Goal: Transaction & Acquisition: Obtain resource

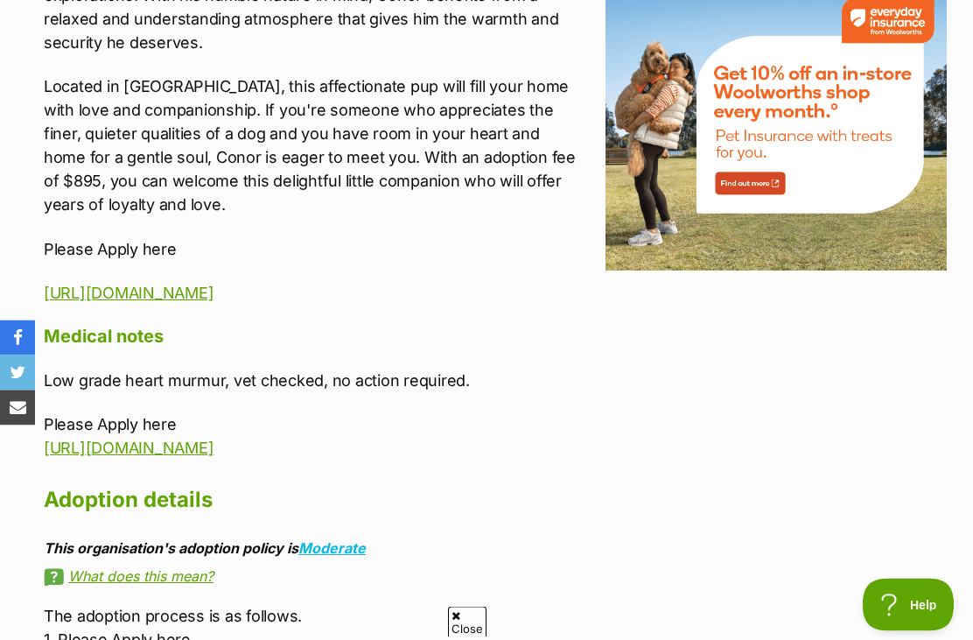
scroll to position [2149, 0]
click at [213, 456] on link "https://www.bestfriendsrescue.com/adoptionform/" at bounding box center [129, 447] width 170 height 18
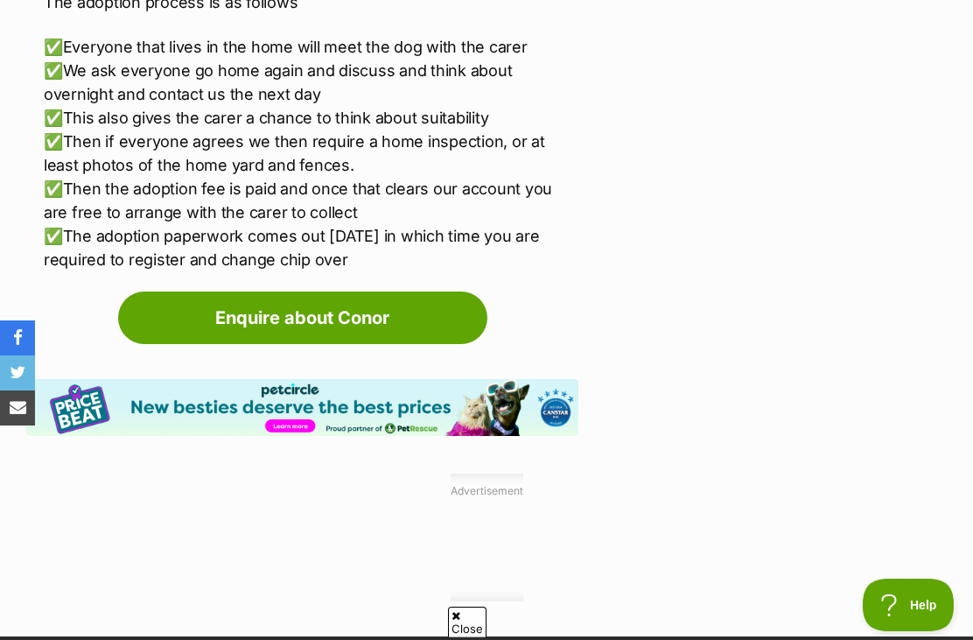
scroll to position [3958, 0]
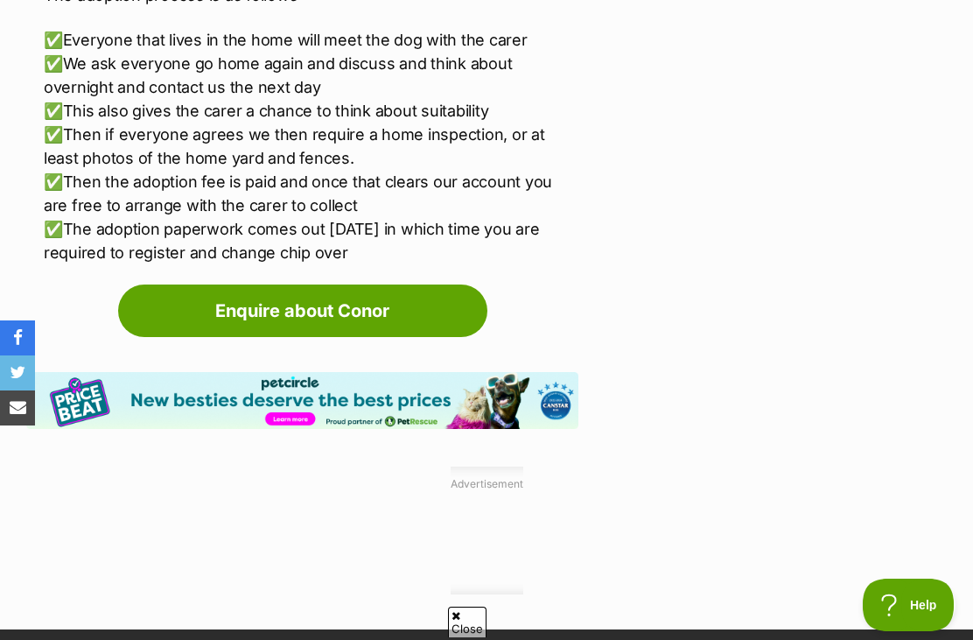
click at [429, 284] on link "Enquire about Conor" at bounding box center [302, 310] width 369 height 52
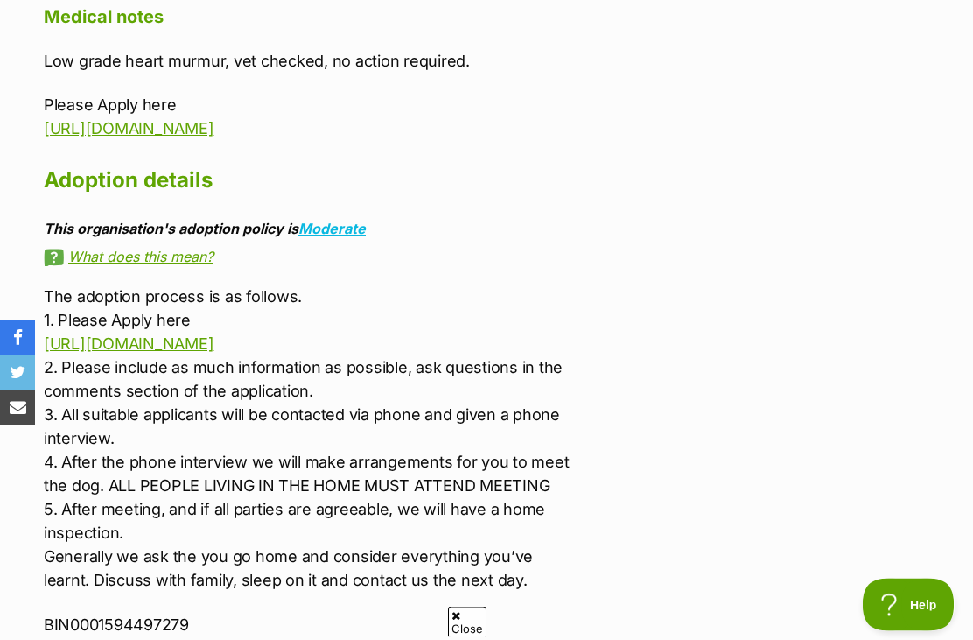
scroll to position [2468, 0]
click at [213, 350] on link "https://www.bestfriendsrescue.com/adoptionform/" at bounding box center [129, 343] width 170 height 18
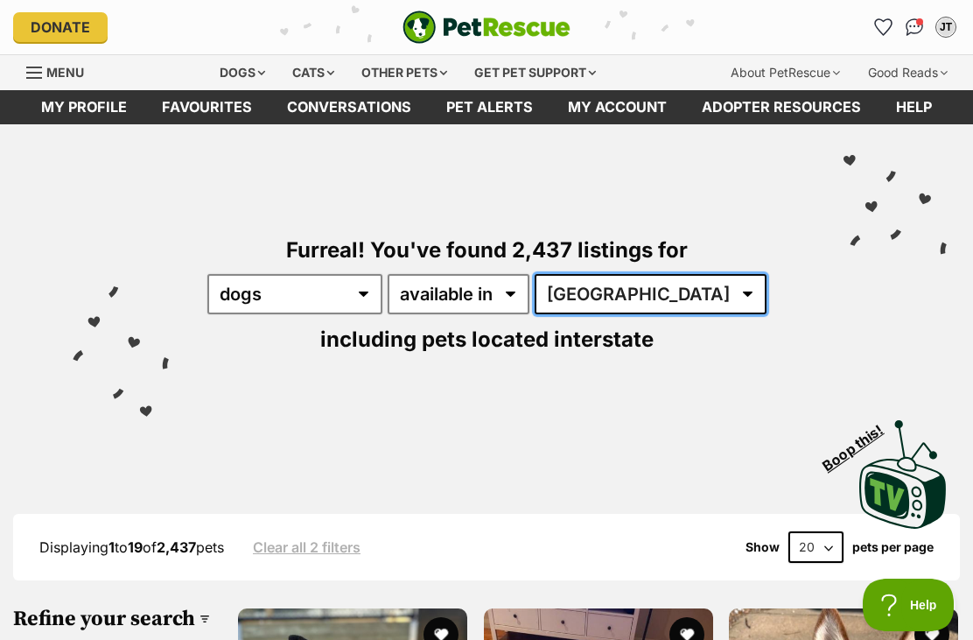
click at [535, 302] on select "Australia ACT NSW NT QLD SA TAS VIC WA" at bounding box center [651, 294] width 232 height 40
select select "QLD"
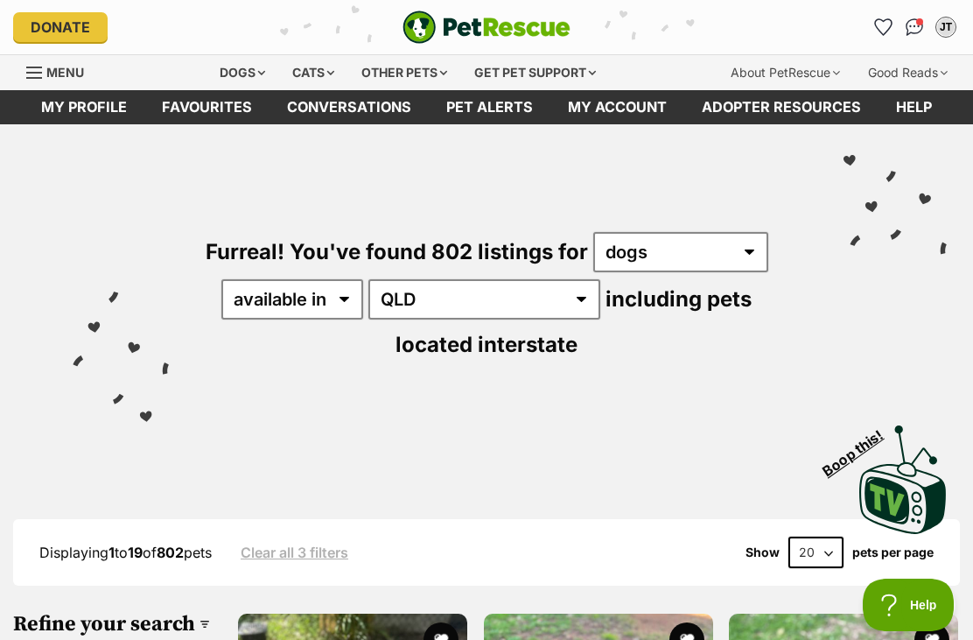
scroll to position [9, 0]
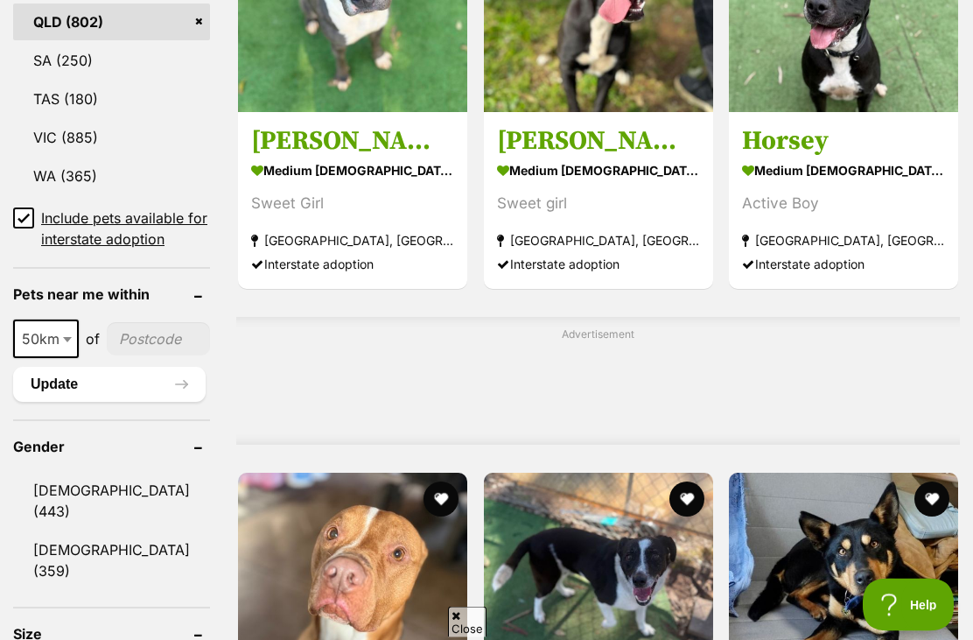
click at [130, 356] on input"] "postcode" at bounding box center [158, 339] width 103 height 33
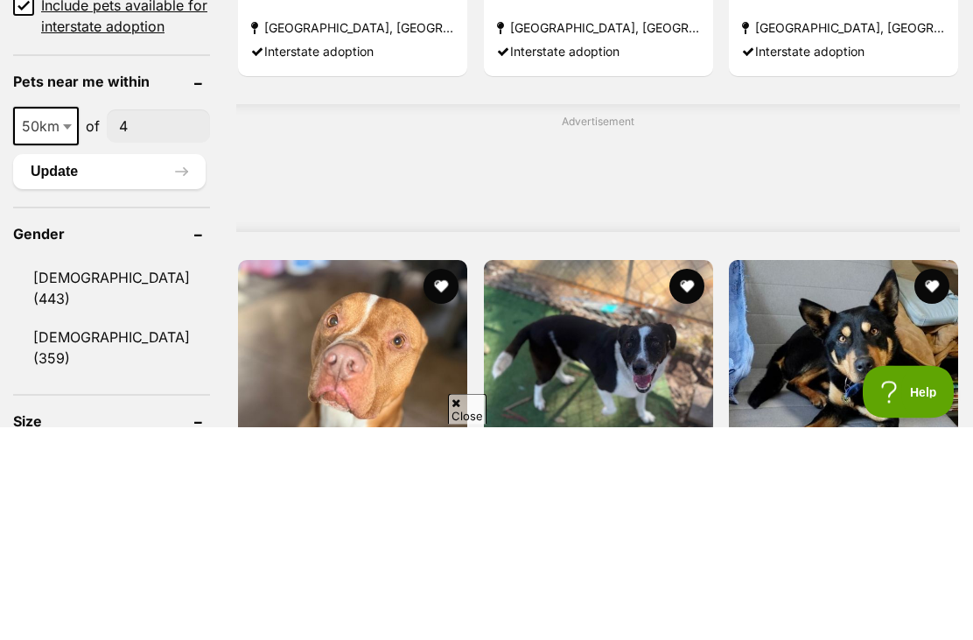
type input"] "45"
type input"] "4509"
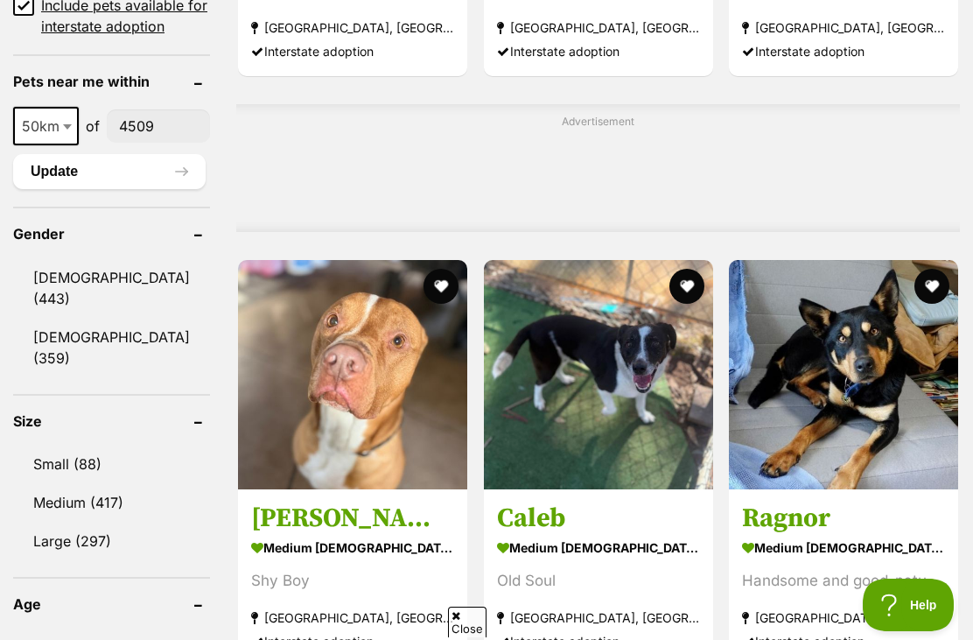
click at [109, 189] on button "Update" at bounding box center [109, 171] width 192 height 35
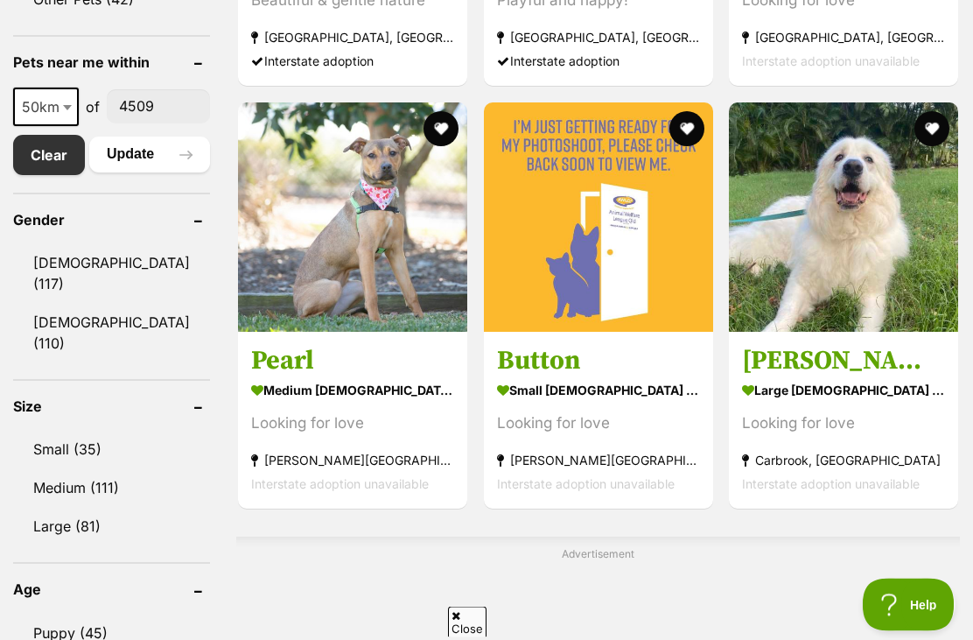
scroll to position [891, 0]
click at [70, 431] on link "Small (35)" at bounding box center [111, 448] width 197 height 37
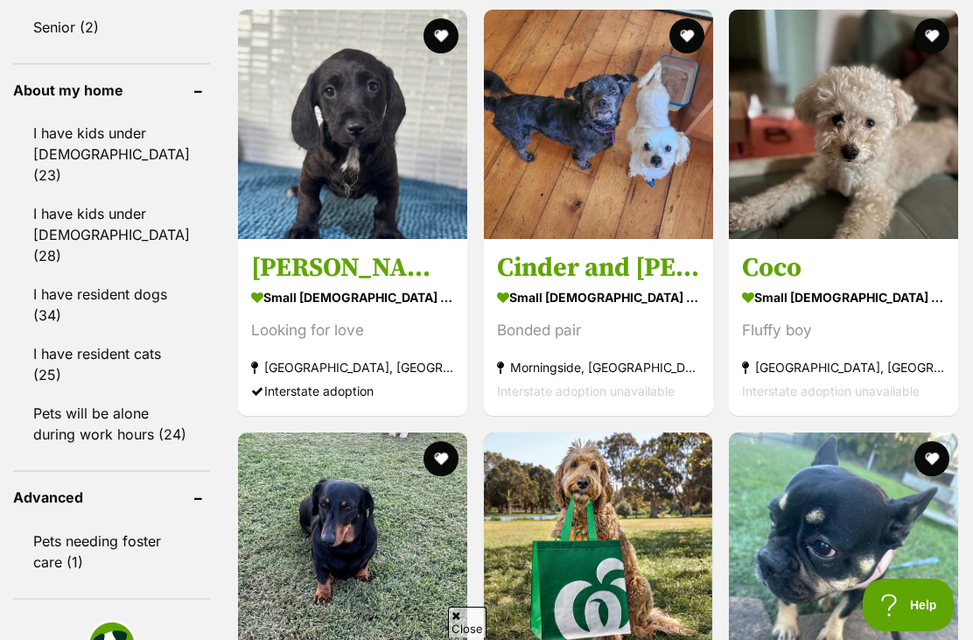
scroll to position [1616, 0]
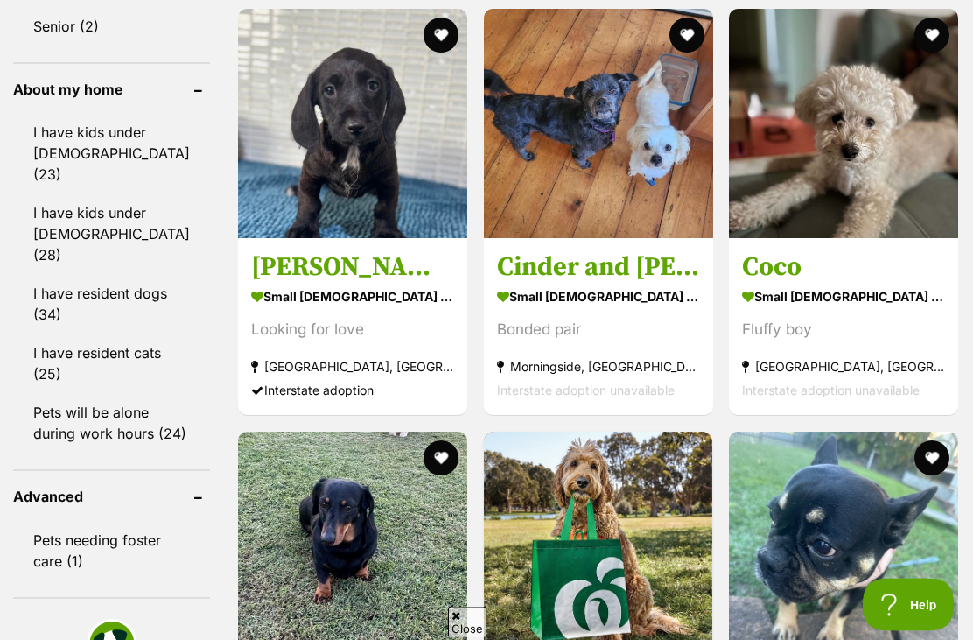
click at [822, 310] on strong "small male Dog" at bounding box center [843, 296] width 203 height 25
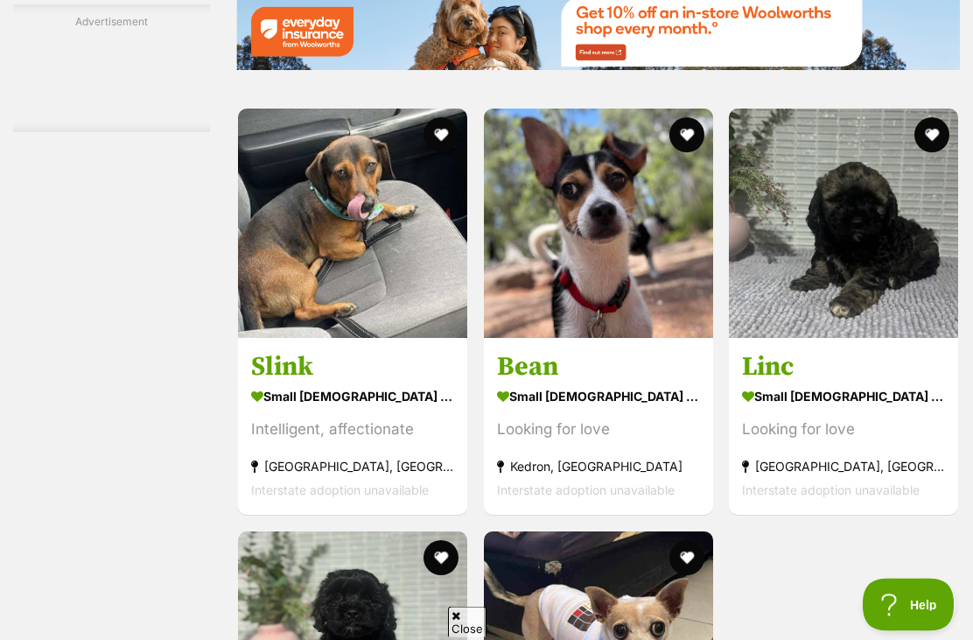
scroll to position [2942, 0]
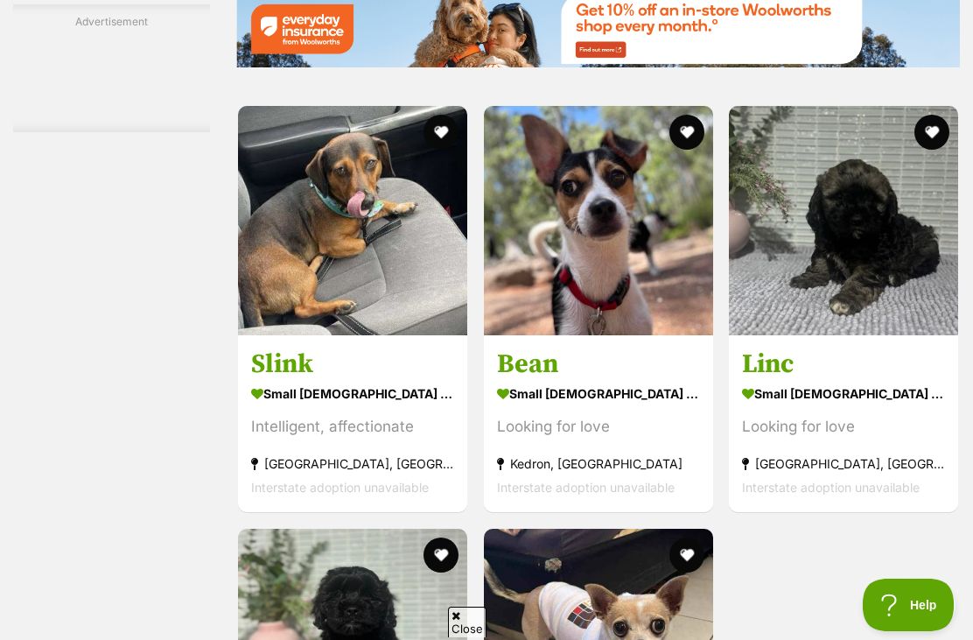
click at [584, 406] on strong "small male Dog" at bounding box center [598, 393] width 203 height 25
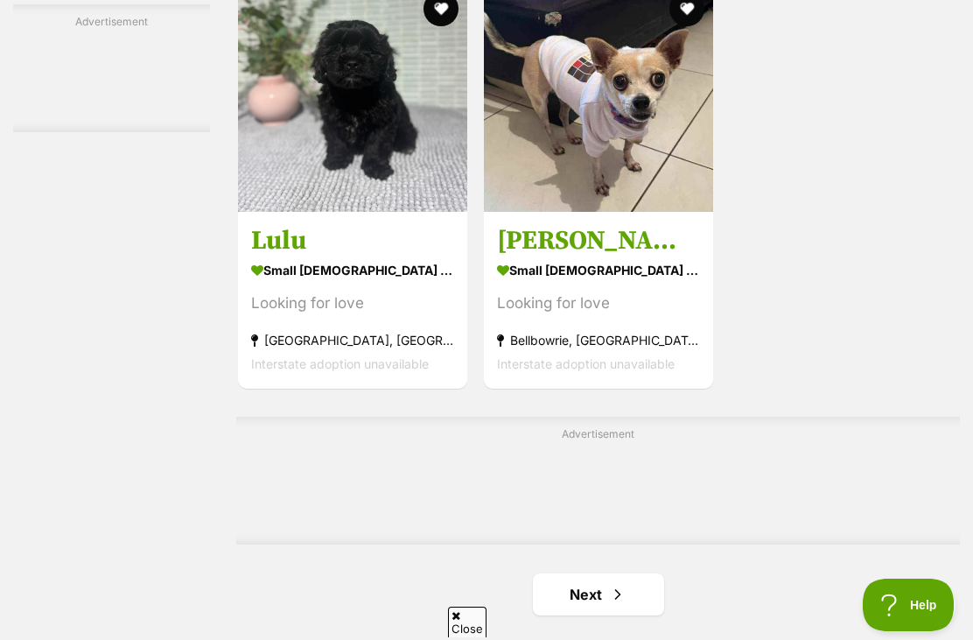
scroll to position [3503, 0]
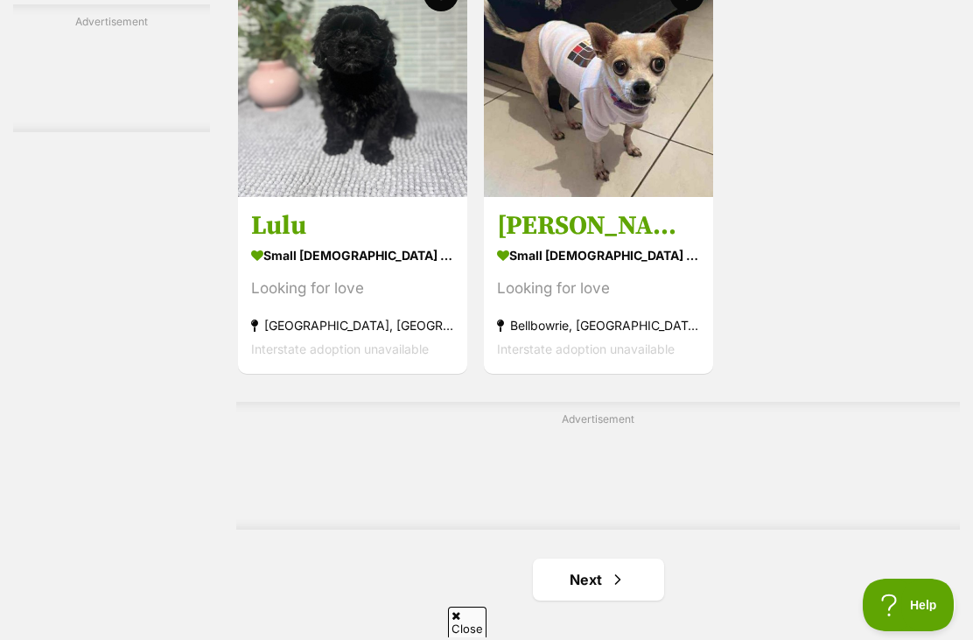
click at [609, 590] on span "Next page" at bounding box center [617, 579] width 17 height 21
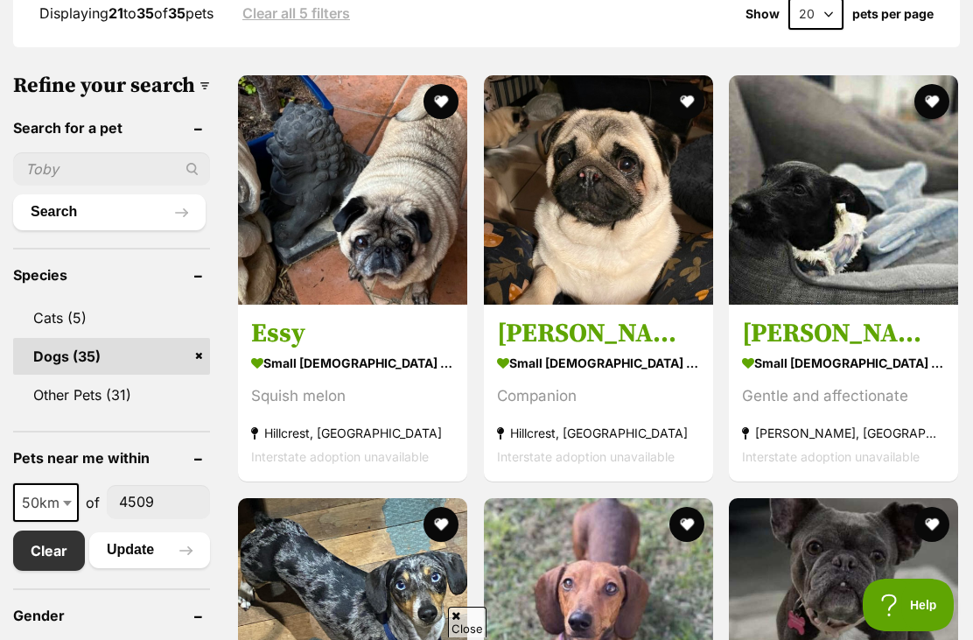
scroll to position [540, 0]
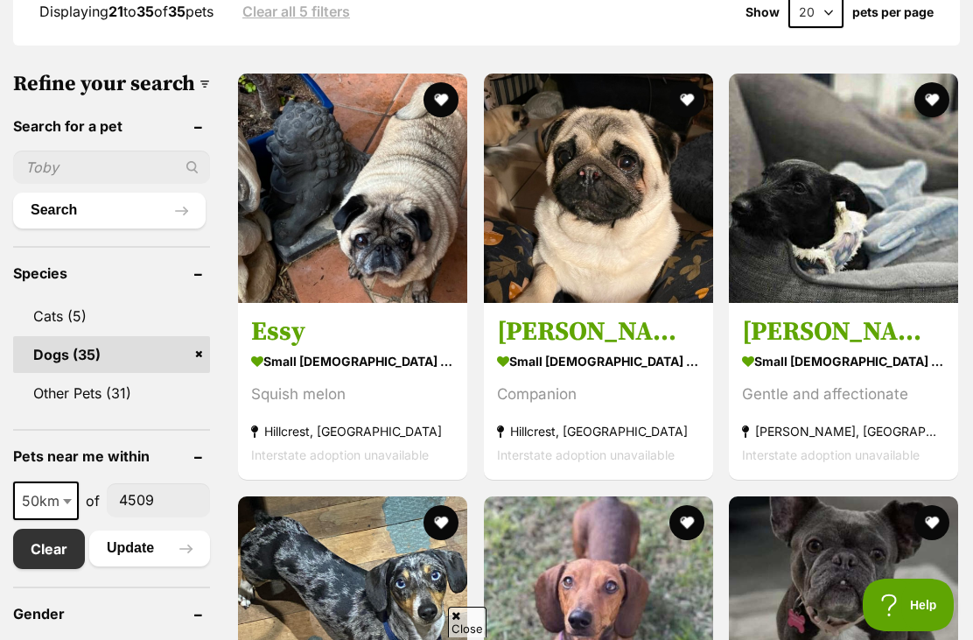
click at [826, 366] on strong "small [DEMOGRAPHIC_DATA] Dog" at bounding box center [843, 360] width 203 height 25
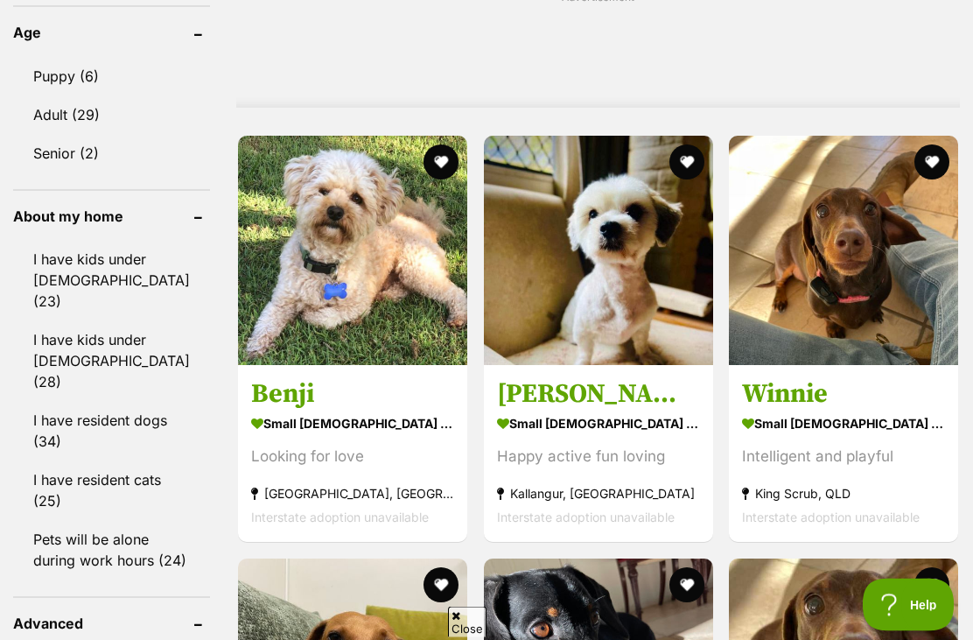
scroll to position [1490, 0]
click at [558, 435] on strong "small [DEMOGRAPHIC_DATA] Dog" at bounding box center [598, 422] width 203 height 25
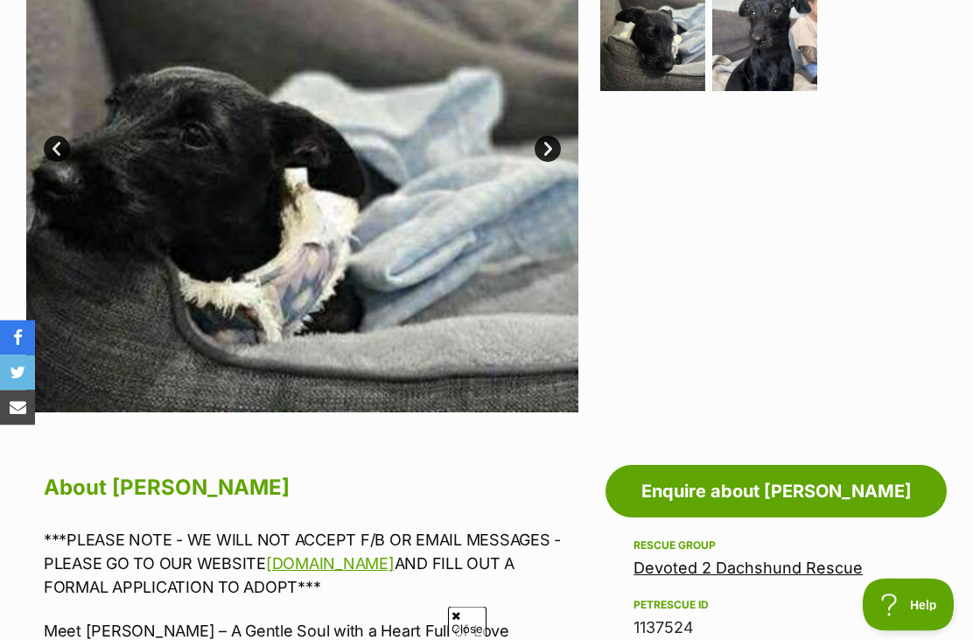
scroll to position [486, 0]
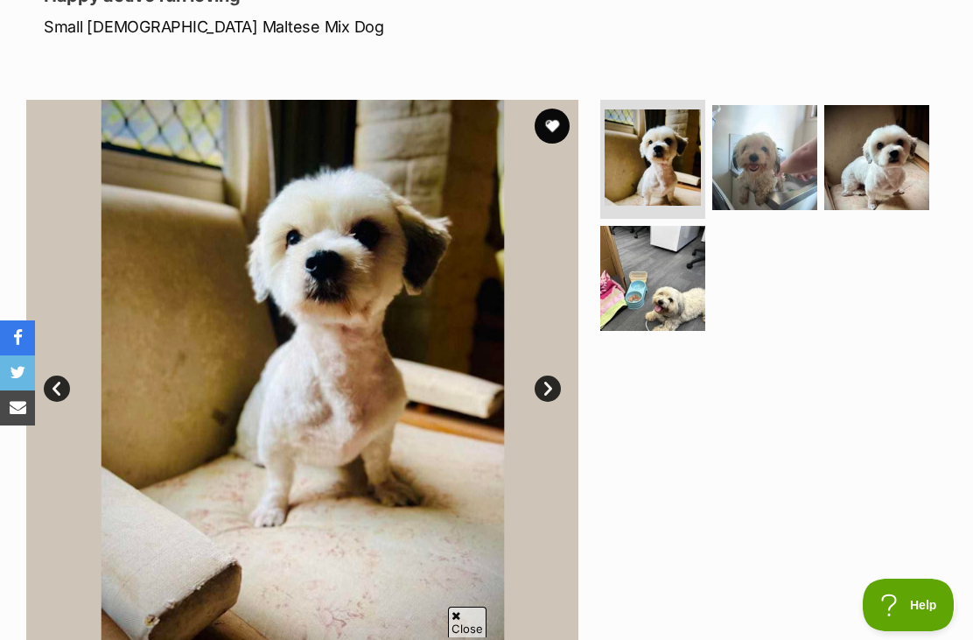
scroll to position [244, 0]
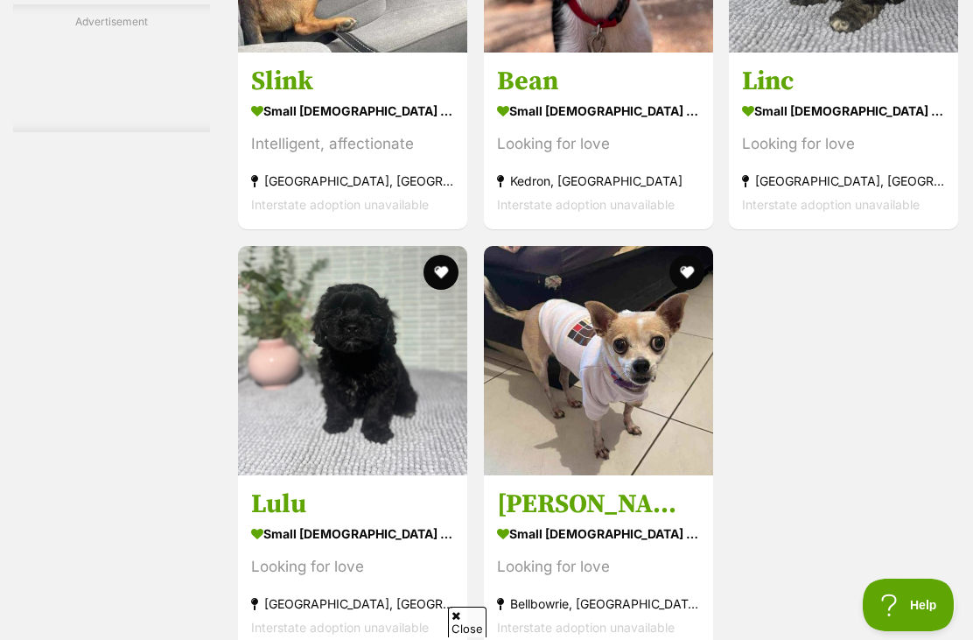
scroll to position [3224, 0]
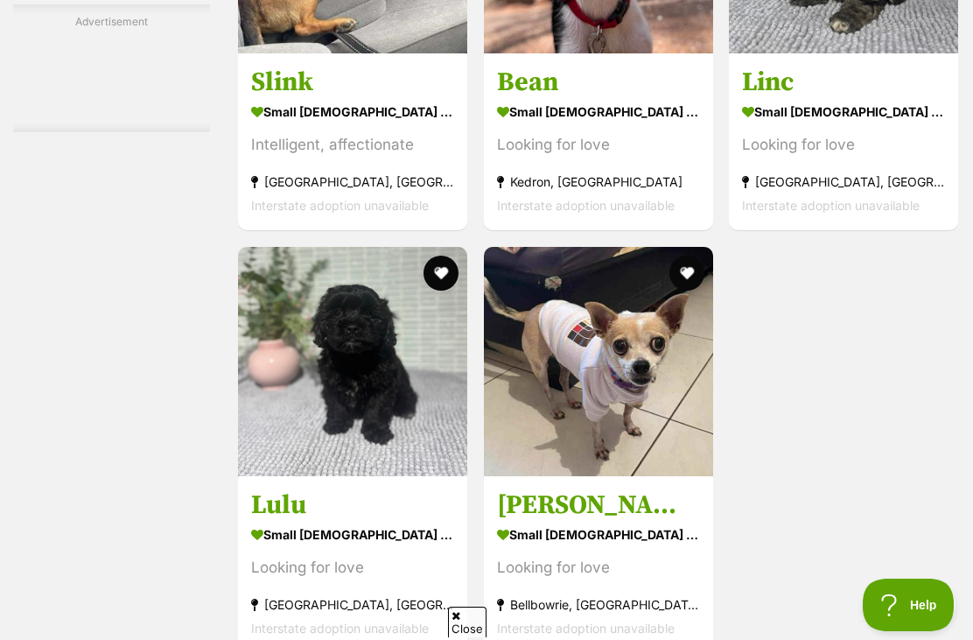
click at [337, 521] on strong "small female Dog" at bounding box center [352, 533] width 203 height 25
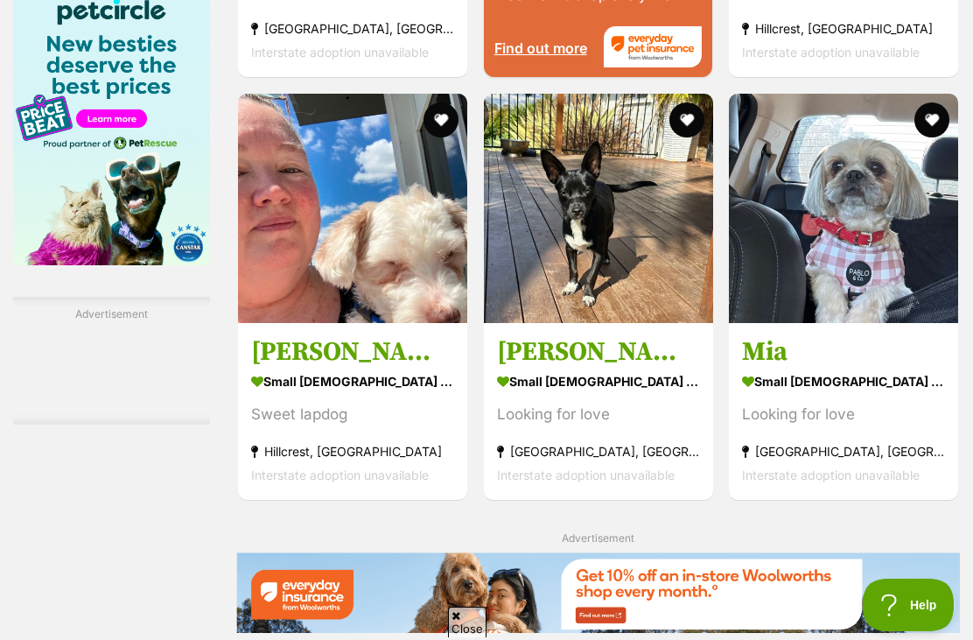
scroll to position [2373, 0]
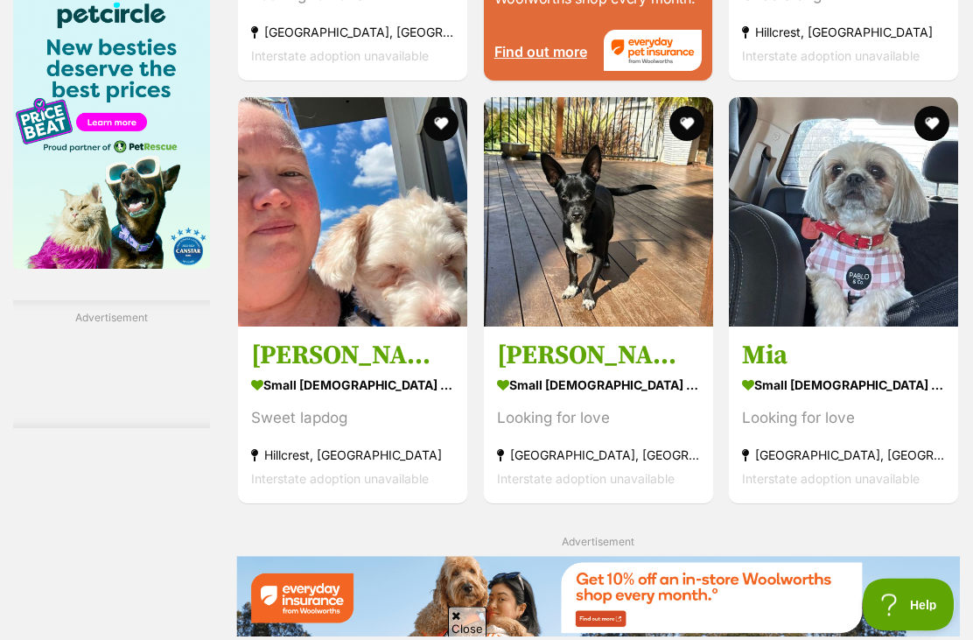
click at [592, 398] on strong "small female Dog" at bounding box center [598, 385] width 203 height 25
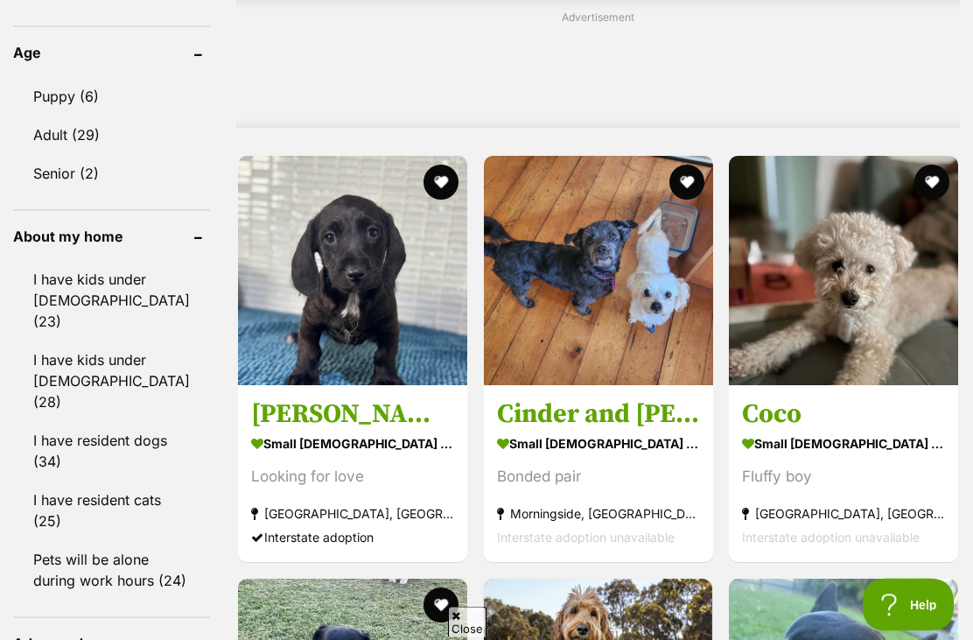
scroll to position [1470, 0]
click at [312, 456] on strong "small male Dog" at bounding box center [352, 442] width 203 height 25
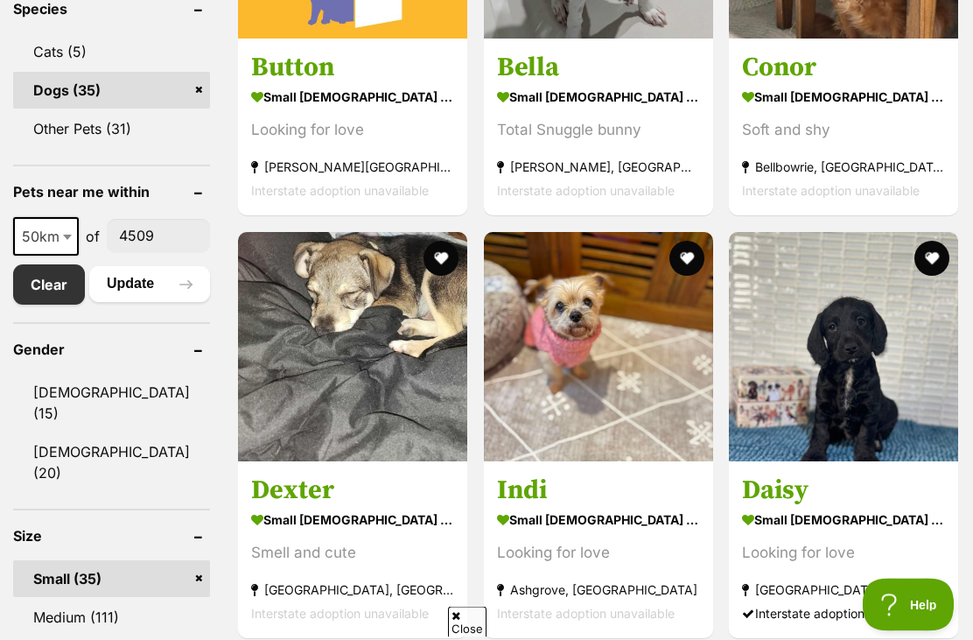
scroll to position [804, 0]
click at [585, 532] on strong "small female Dog" at bounding box center [598, 519] width 203 height 25
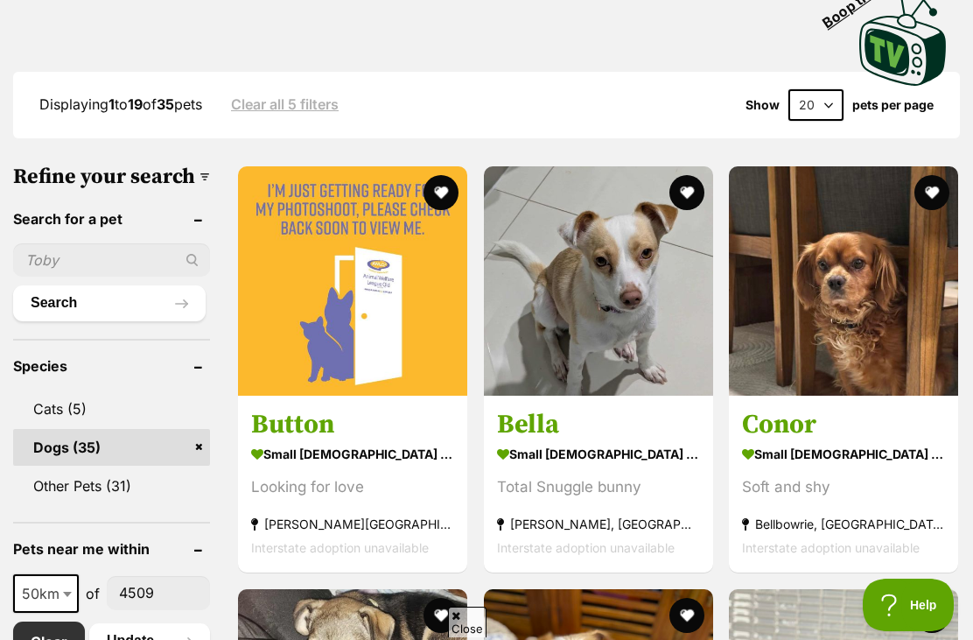
scroll to position [450, 0]
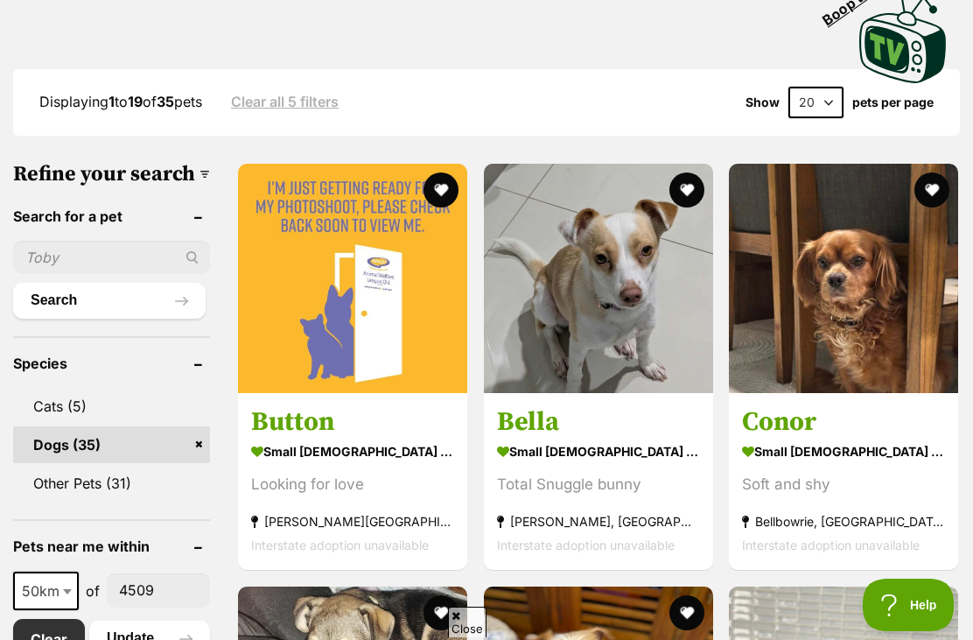
click at [602, 452] on strong "small female Dog" at bounding box center [598, 450] width 203 height 25
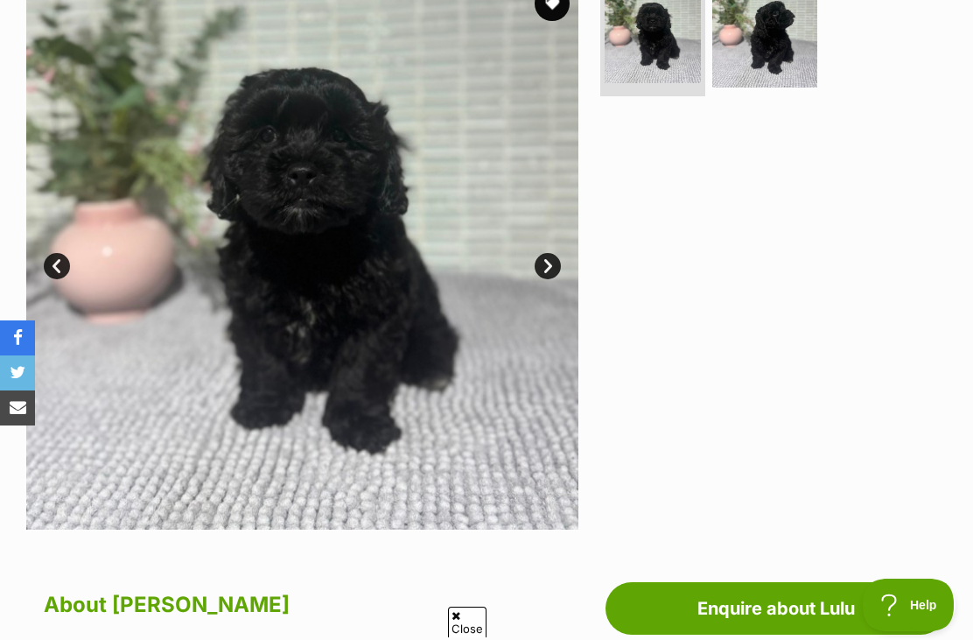
scroll to position [382, 0]
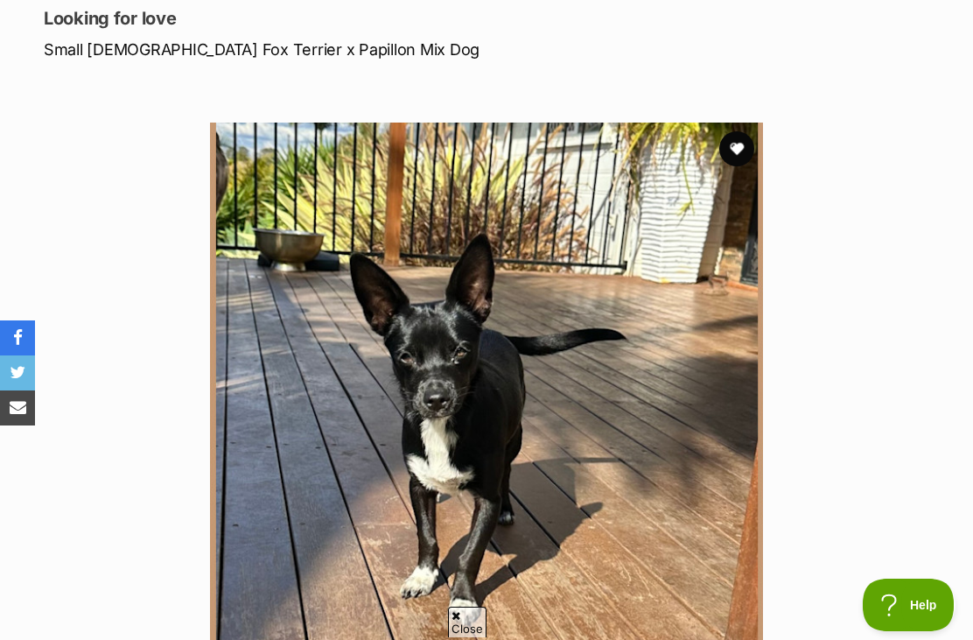
scroll to position [239, 0]
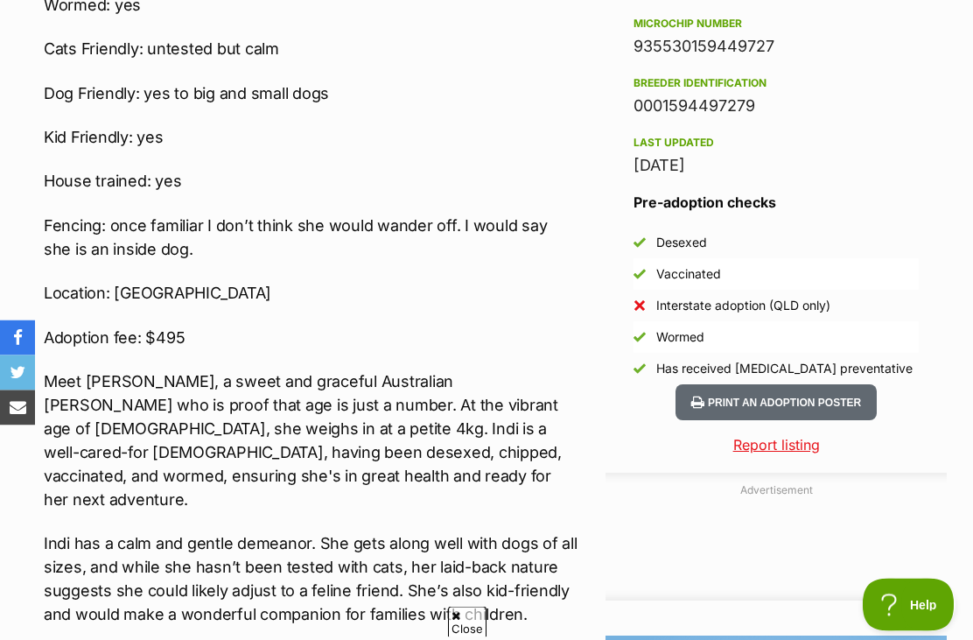
scroll to position [1411, 0]
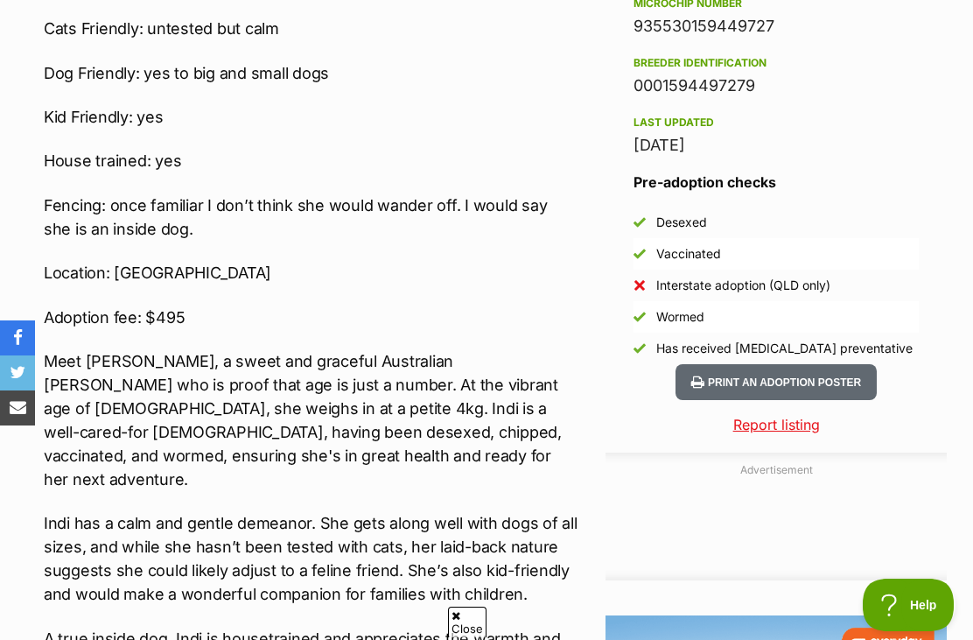
click at [525, 549] on p "Indi has a calm and gentle demeanor. She gets along well with dogs of all sizes…" at bounding box center [311, 558] width 535 height 94
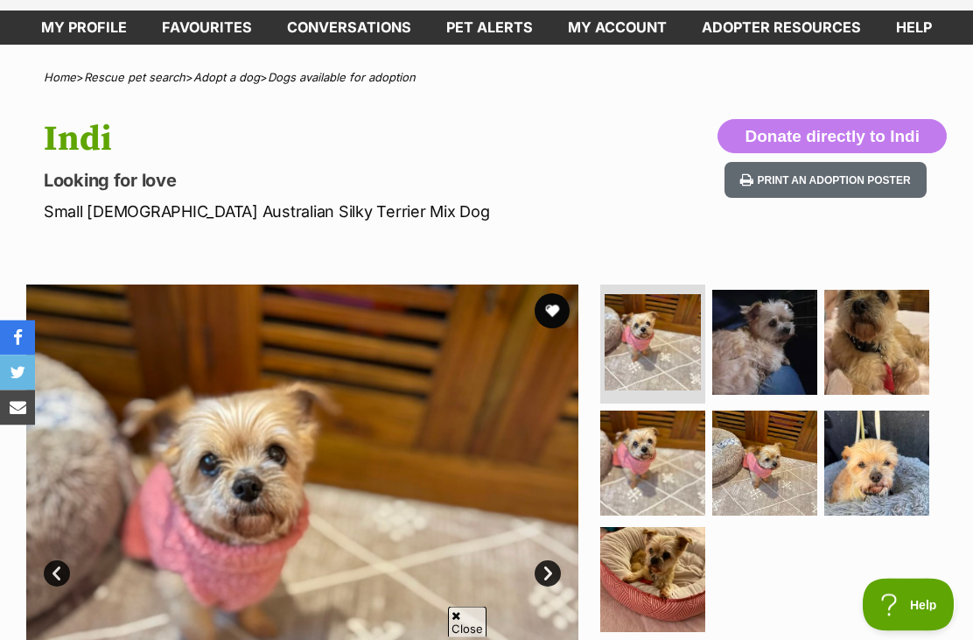
scroll to position [80, 0]
click at [778, 361] on img at bounding box center [764, 342] width 105 height 105
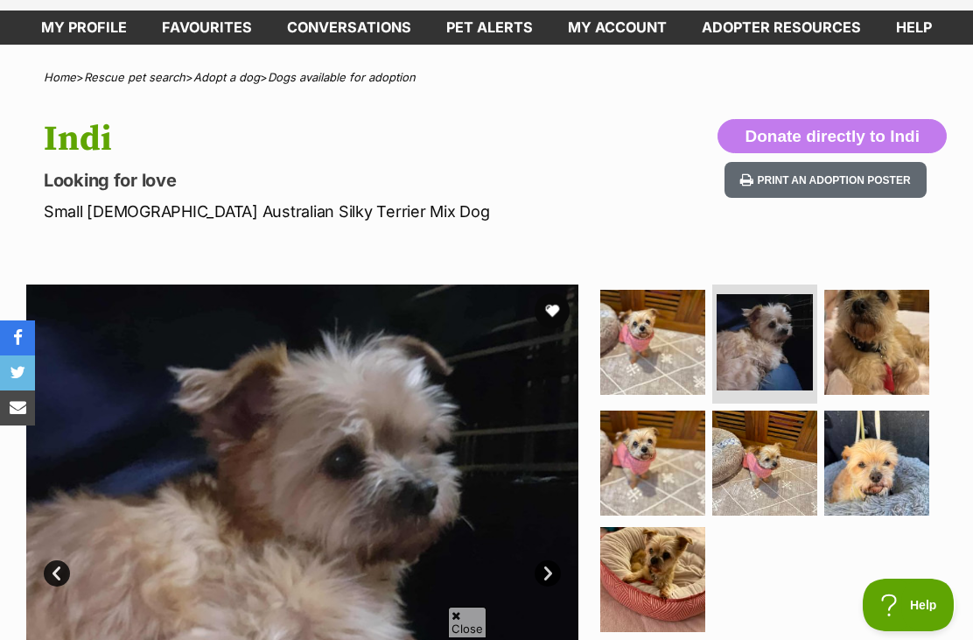
click at [888, 344] on img at bounding box center [876, 342] width 105 height 105
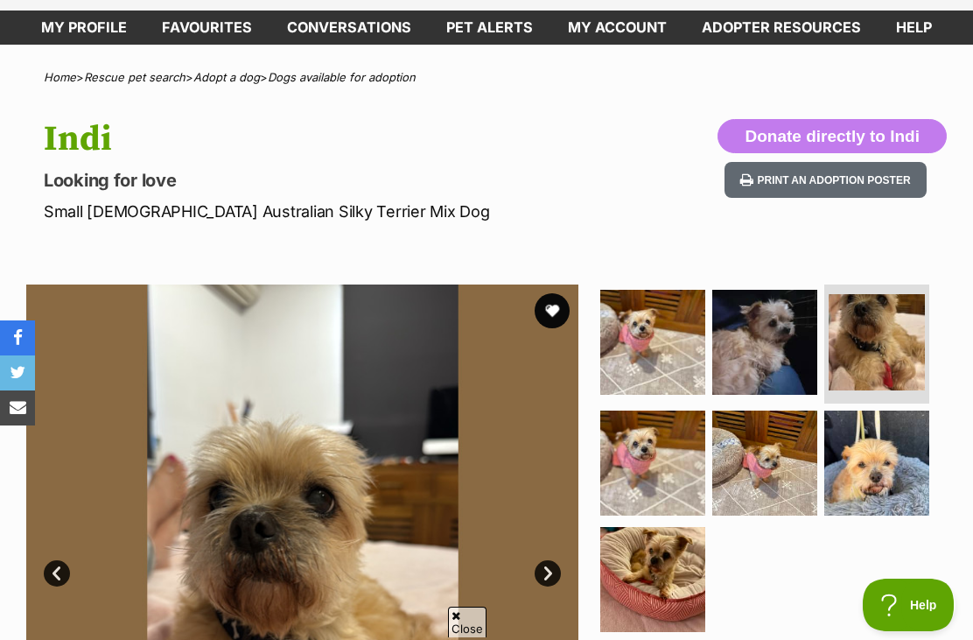
click at [657, 461] on img at bounding box center [652, 462] width 105 height 105
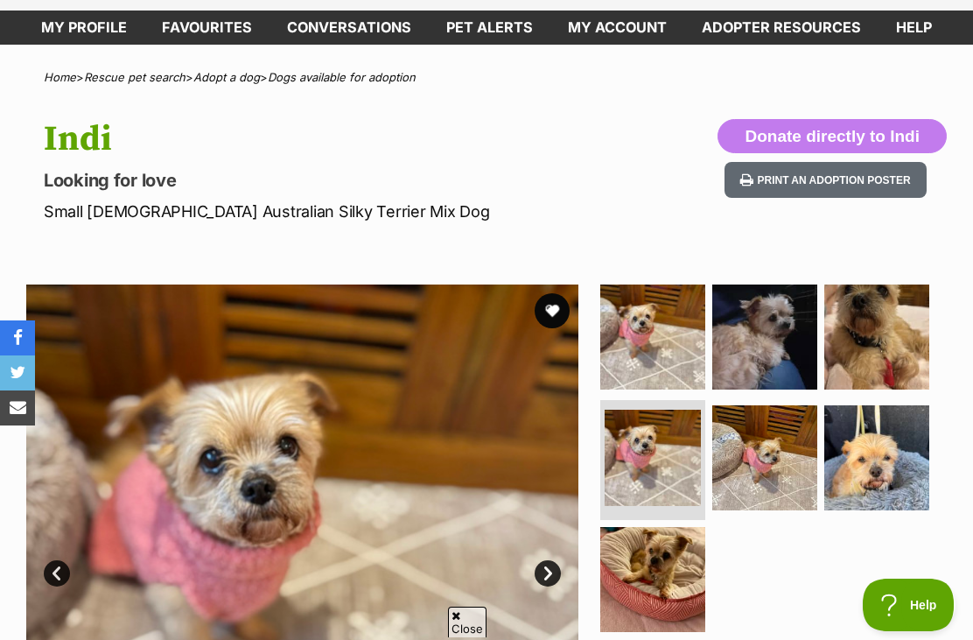
click at [779, 449] on img at bounding box center [764, 457] width 105 height 105
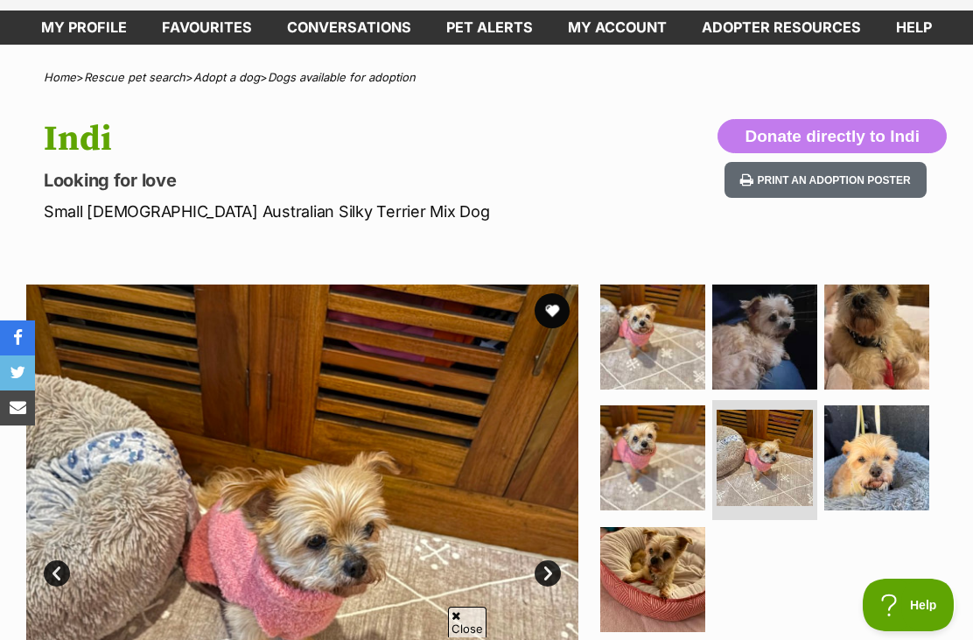
click at [882, 458] on img at bounding box center [876, 457] width 105 height 105
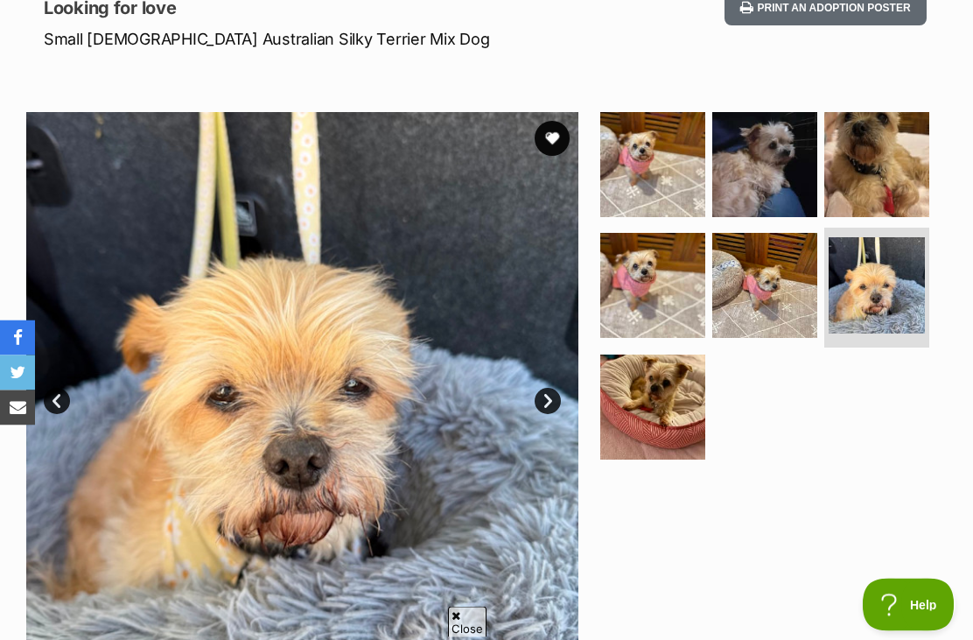
scroll to position [253, 0]
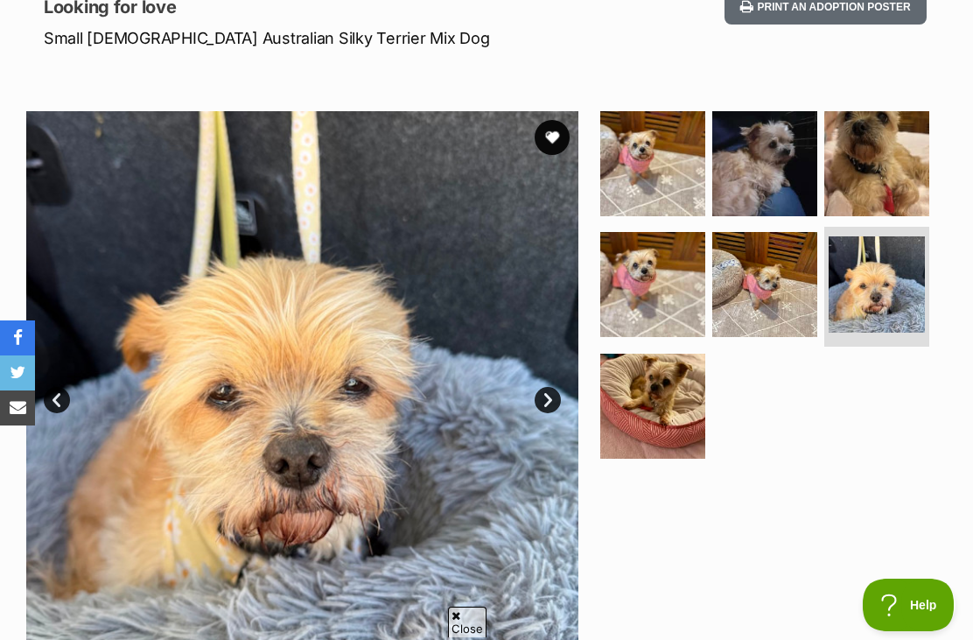
click at [672, 422] on img at bounding box center [652, 405] width 105 height 105
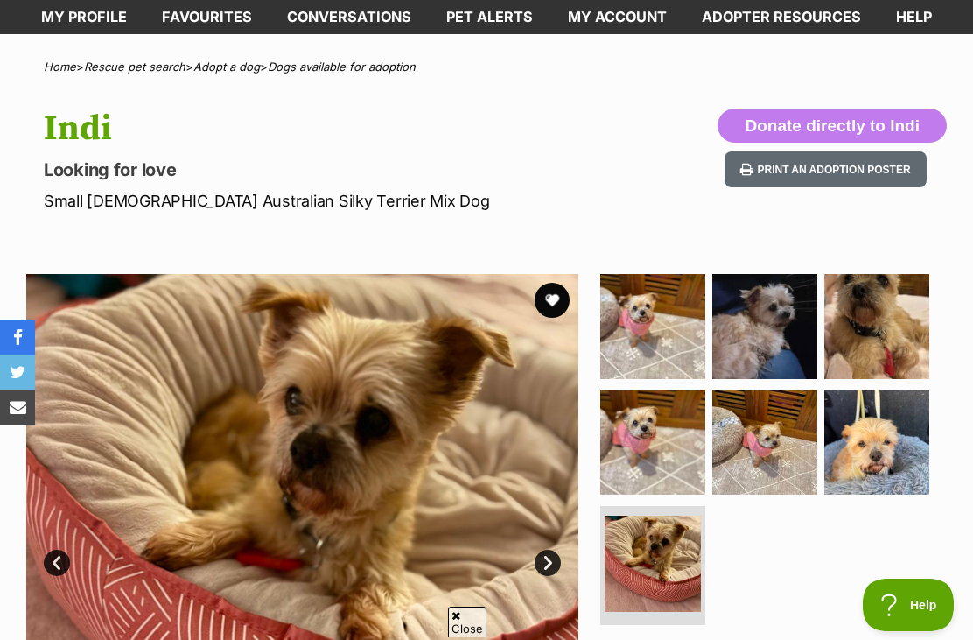
scroll to position [84, 0]
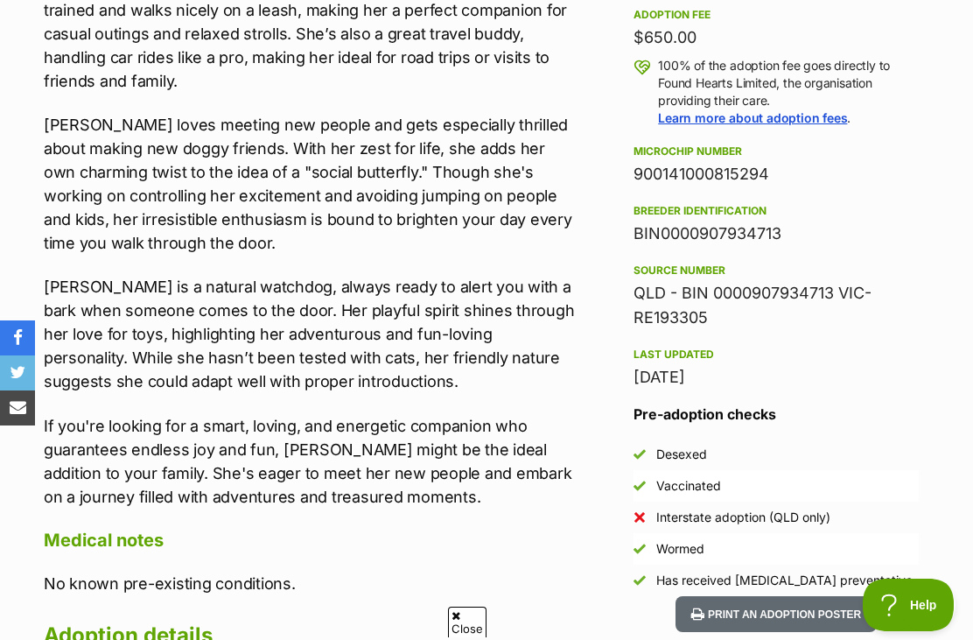
scroll to position [1274, 0]
